Goal: Task Accomplishment & Management: Manage account settings

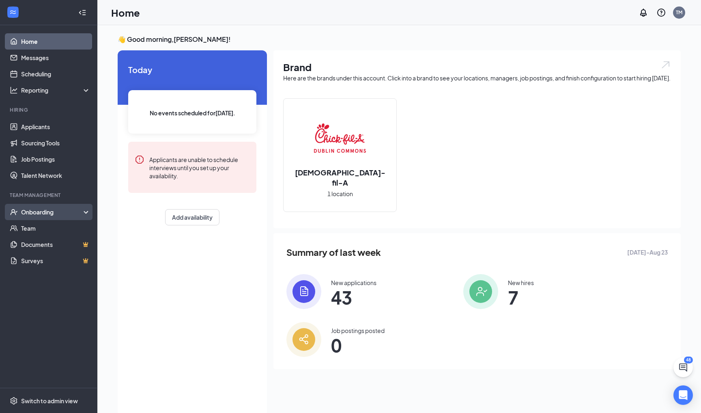
click at [53, 213] on div "Onboarding" at bounding box center [52, 212] width 63 height 8
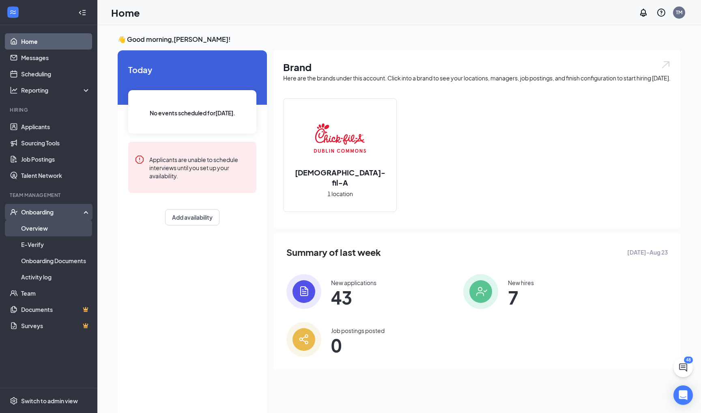
click at [48, 227] on link "Overview" at bounding box center [55, 228] width 69 height 16
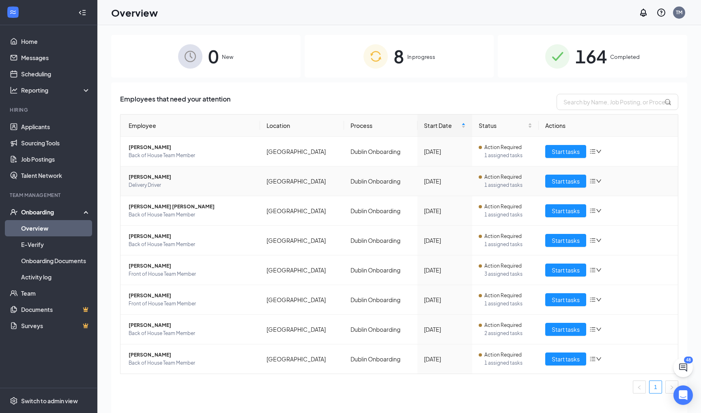
click at [171, 178] on span "[PERSON_NAME]" at bounding box center [191, 177] width 125 height 8
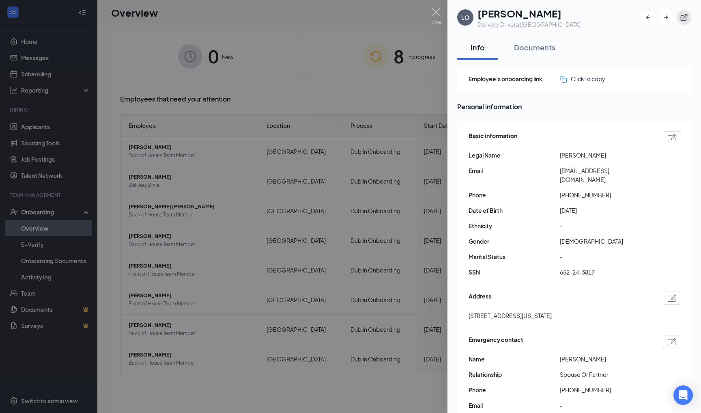
click at [686, 21] on icon "ExternalLink" at bounding box center [684, 17] width 7 height 7
click at [541, 50] on div "Documents" at bounding box center [534, 47] width 41 height 10
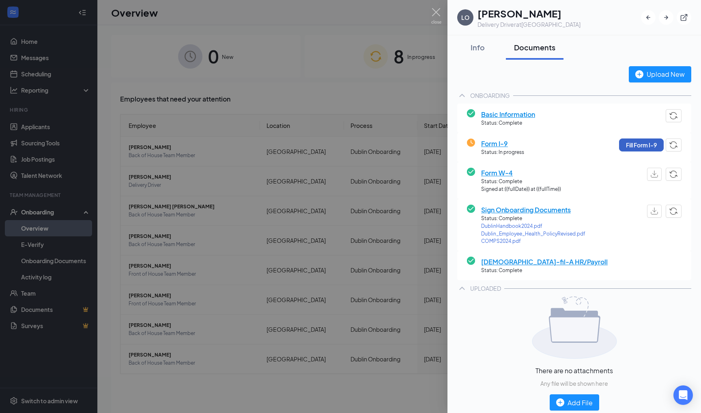
click at [636, 145] on button "Fill Form I-9" at bounding box center [641, 144] width 45 height 13
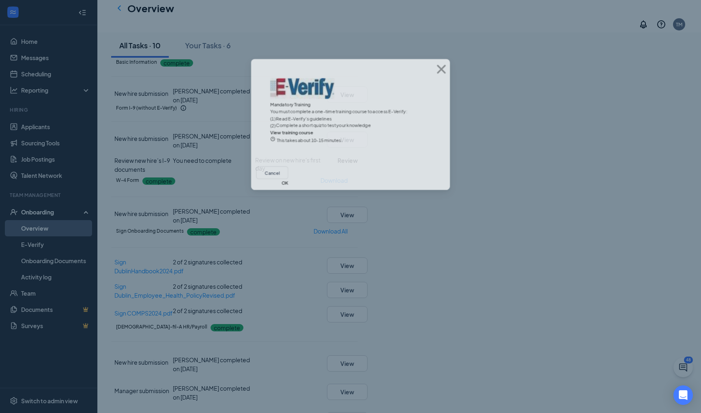
scroll to position [41, 0]
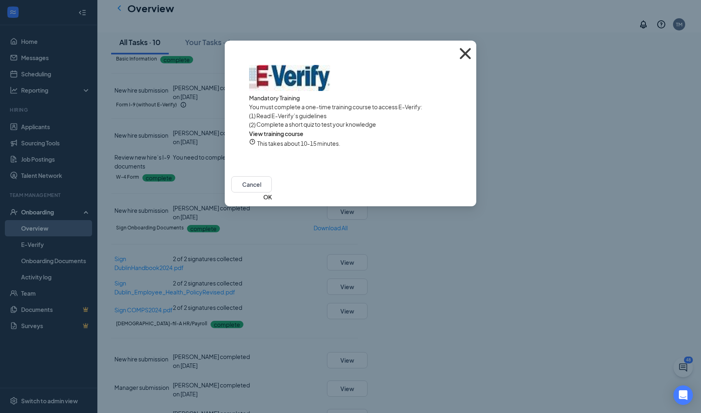
click at [468, 52] on icon "Cross" at bounding box center [466, 54] width 22 height 22
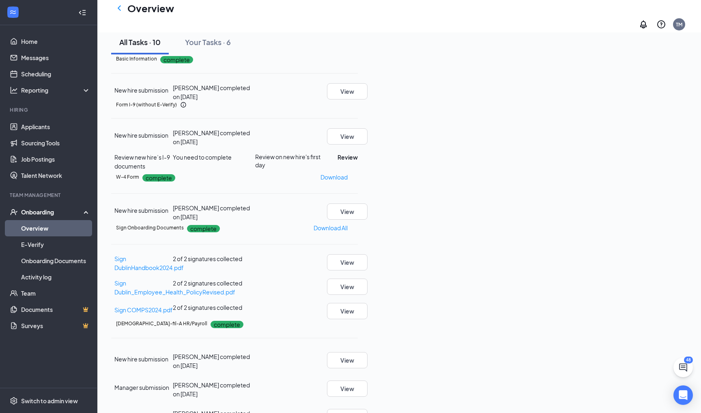
scroll to position [73, 0]
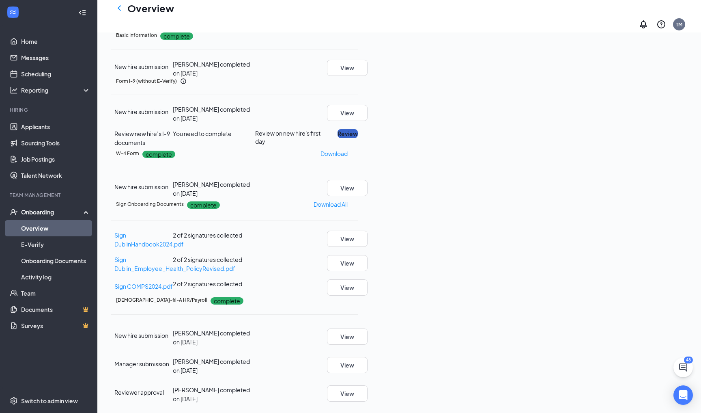
click at [358, 138] on button "Review" at bounding box center [348, 133] width 20 height 9
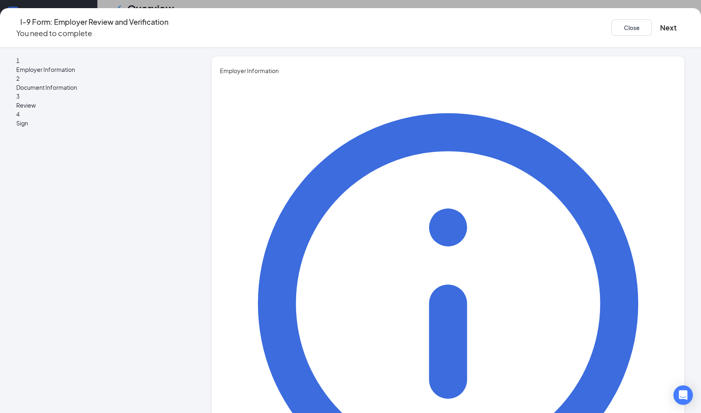
click at [685, 28] on icon "Ellipses" at bounding box center [685, 28] width 0 height 0
click at [632, 43] on span "Mark as complete" at bounding box center [610, 47] width 47 height 9
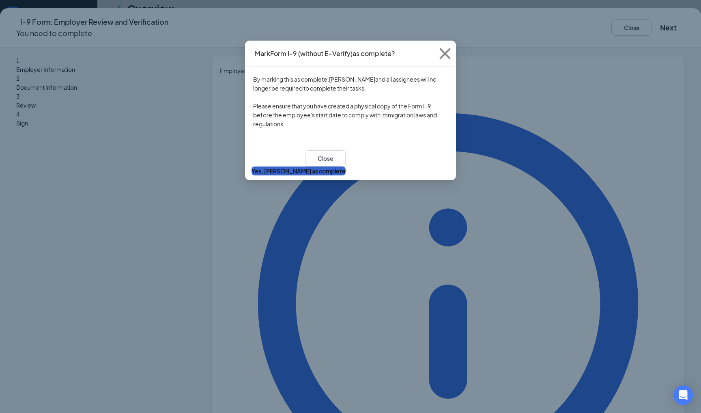
click at [346, 166] on button "Yes, [PERSON_NAME] as complete" at bounding box center [299, 170] width 94 height 9
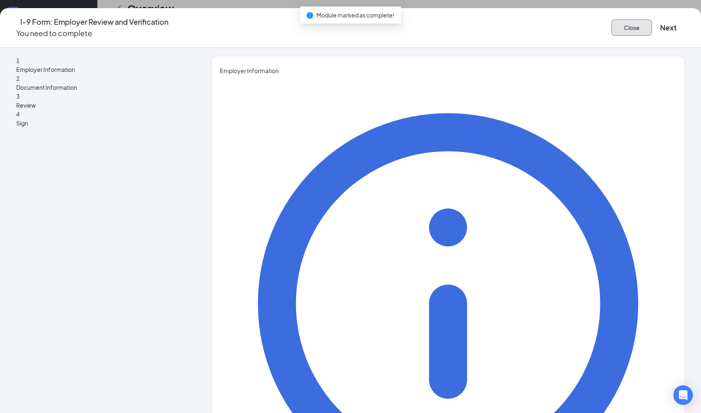
click at [612, 25] on button "Close" at bounding box center [632, 27] width 41 height 16
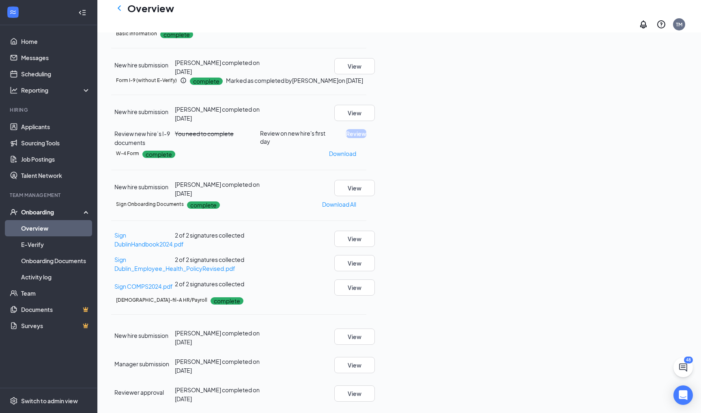
scroll to position [0, 0]
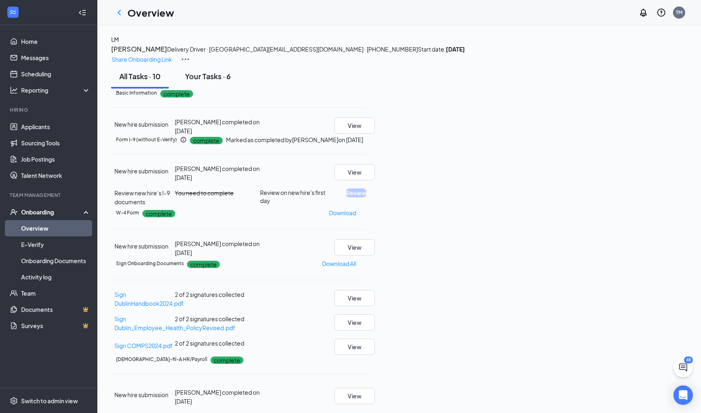
click at [226, 81] on div "Your Tasks · 6" at bounding box center [208, 76] width 46 height 10
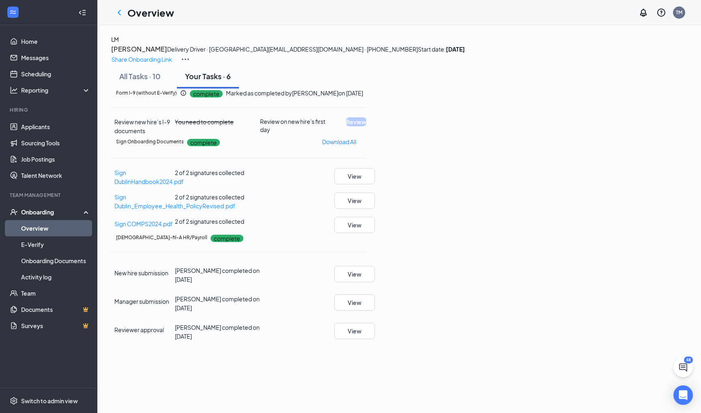
click at [190, 54] on img at bounding box center [186, 59] width 10 height 10
click at [119, 12] on icon "ChevronLeft" at bounding box center [119, 13] width 10 height 10
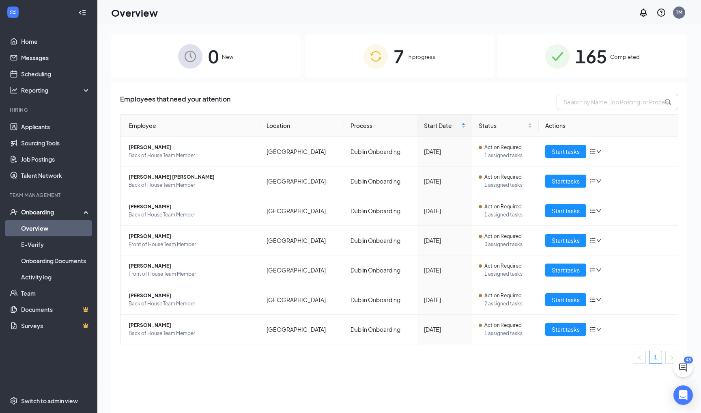
click at [375, 63] on img at bounding box center [376, 56] width 24 height 24
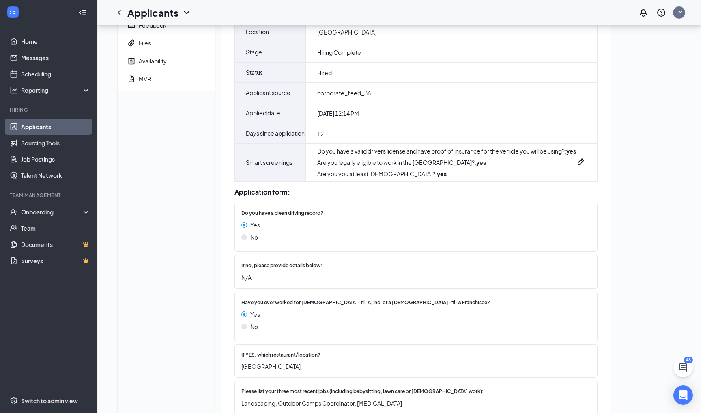
scroll to position [135, 0]
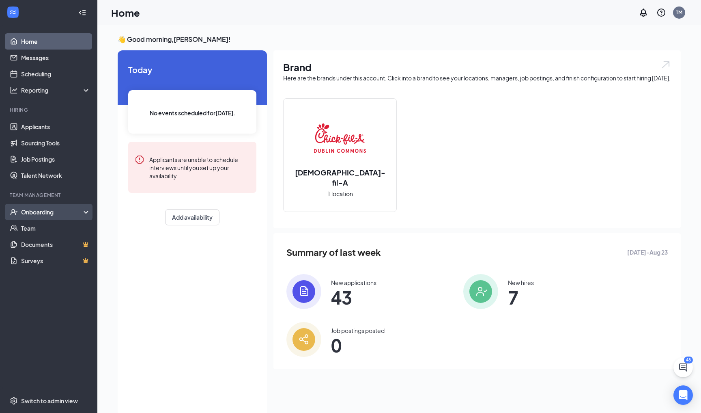
click at [43, 218] on div "Onboarding" at bounding box center [48, 212] width 97 height 16
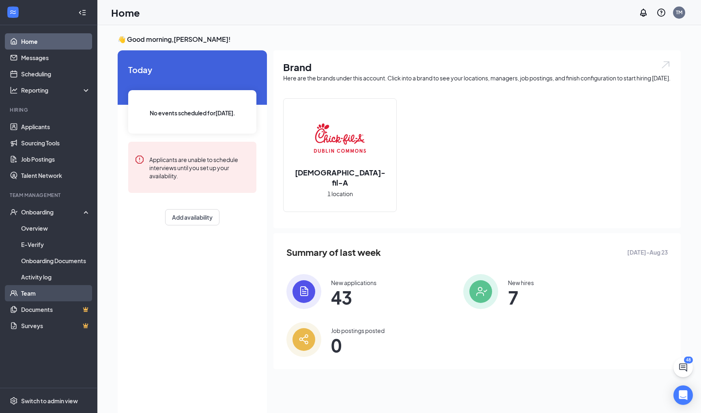
click at [48, 292] on link "Team" at bounding box center [55, 293] width 69 height 16
